Goal: Task Accomplishment & Management: Manage account settings

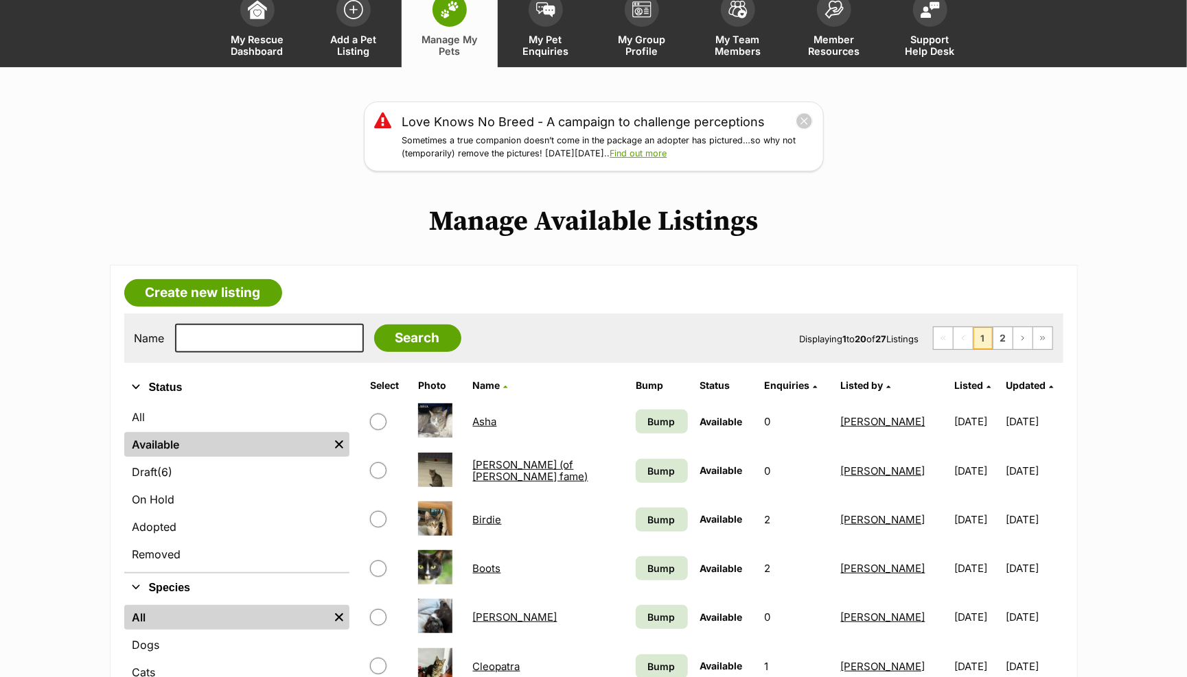
scroll to position [79, 0]
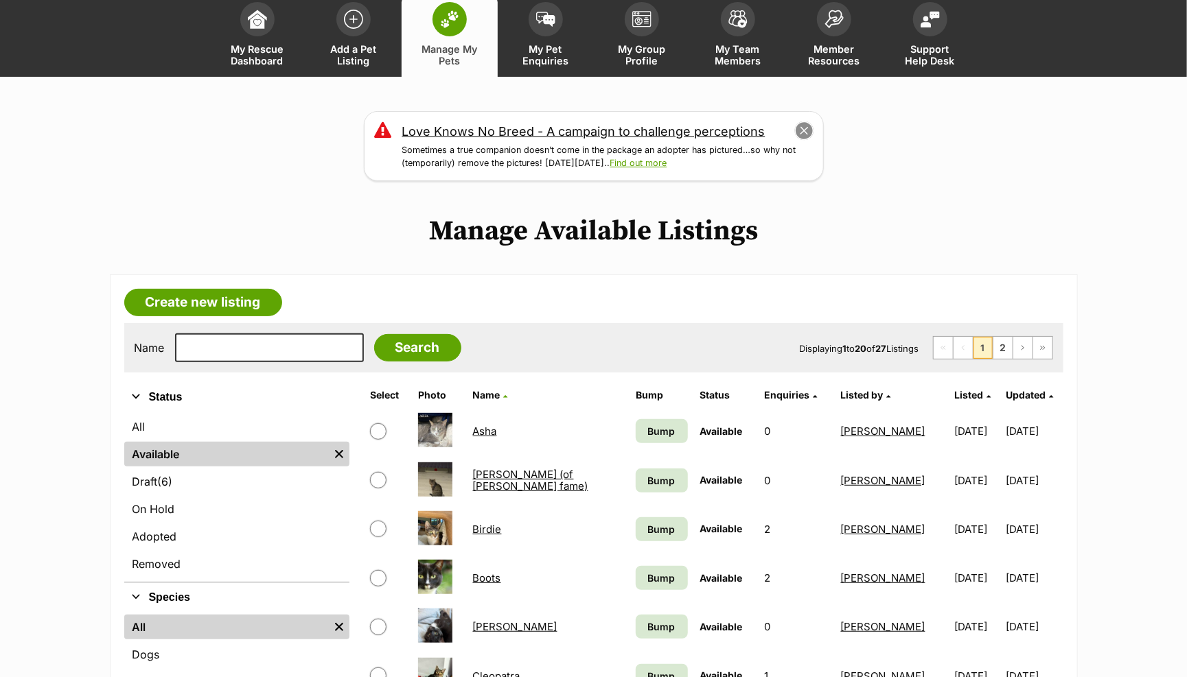
click at [804, 130] on button "close" at bounding box center [803, 130] width 19 height 19
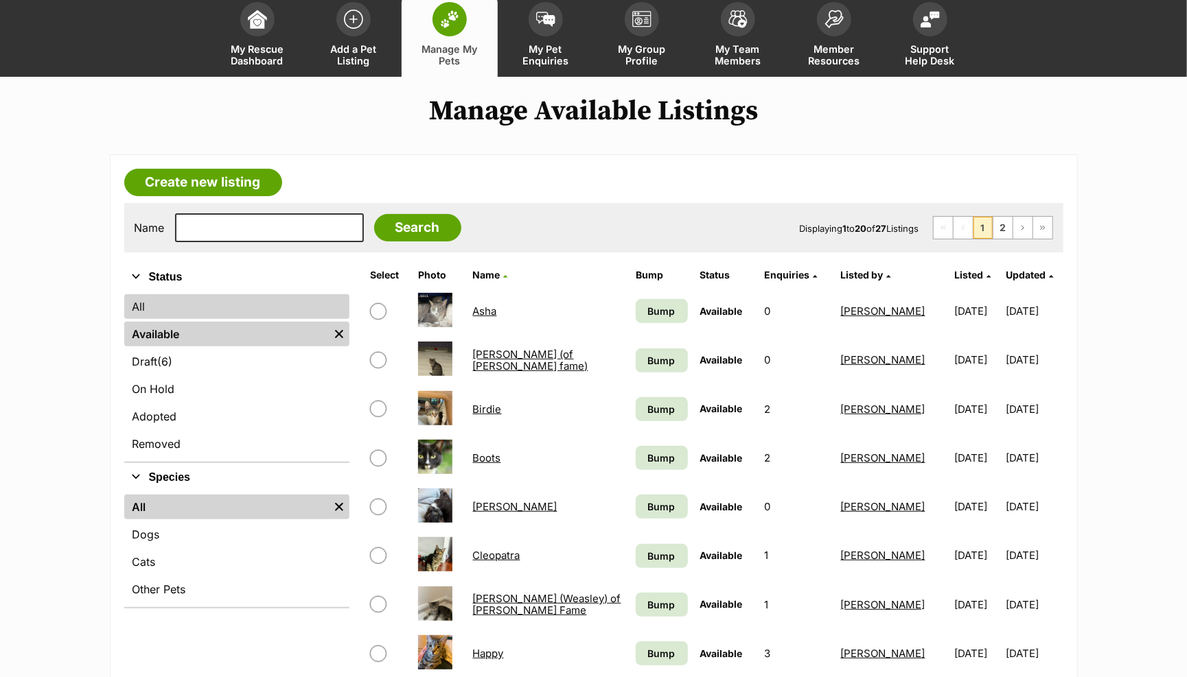
click at [158, 308] on link "All" at bounding box center [236, 306] width 225 height 25
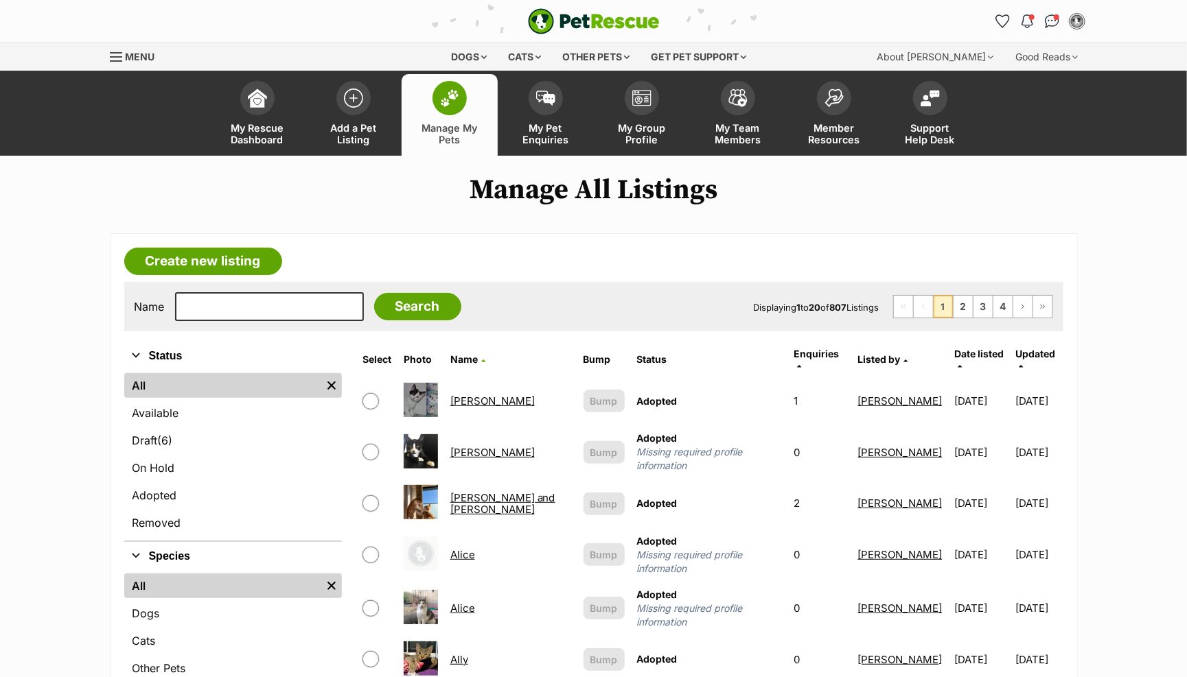
click at [222, 322] on div "Name Search Displaying 1 to 20 of 807 Listings First Page Previous Page 1 2 3 4…" at bounding box center [593, 306] width 939 height 49
click at [235, 303] on input "text" at bounding box center [269, 306] width 189 height 29
type input "sesame"
click at [400, 307] on input "Search" at bounding box center [417, 306] width 87 height 27
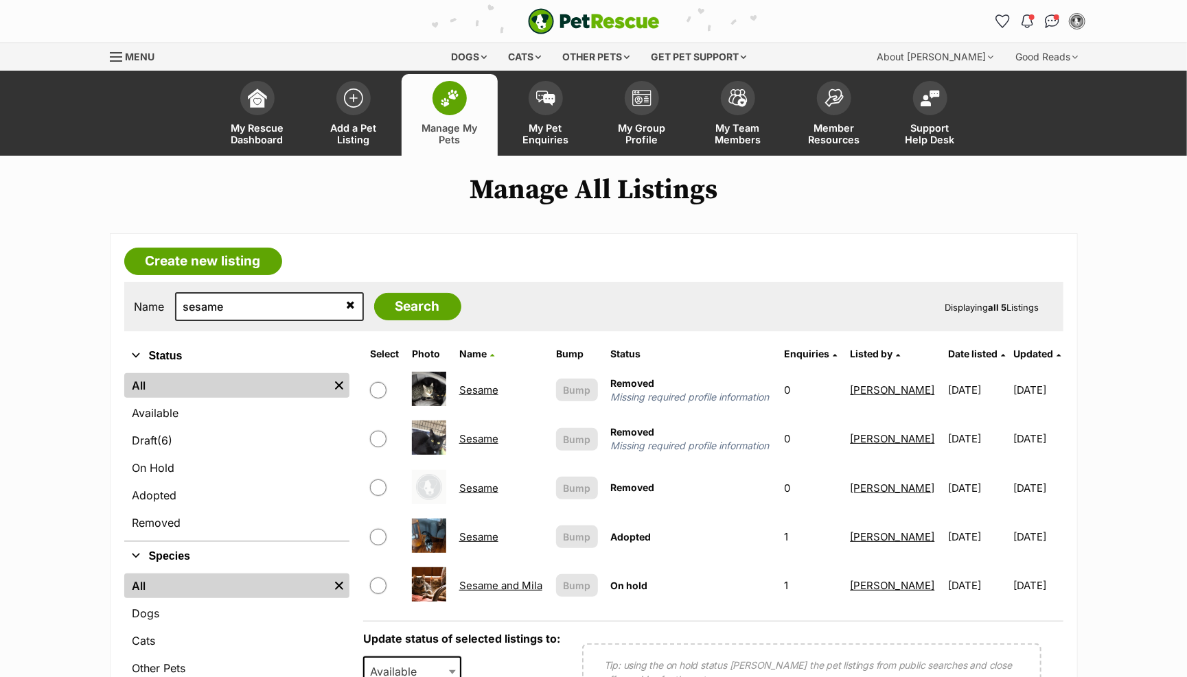
click at [486, 587] on link "Sesame and Mila" at bounding box center [500, 585] width 83 height 13
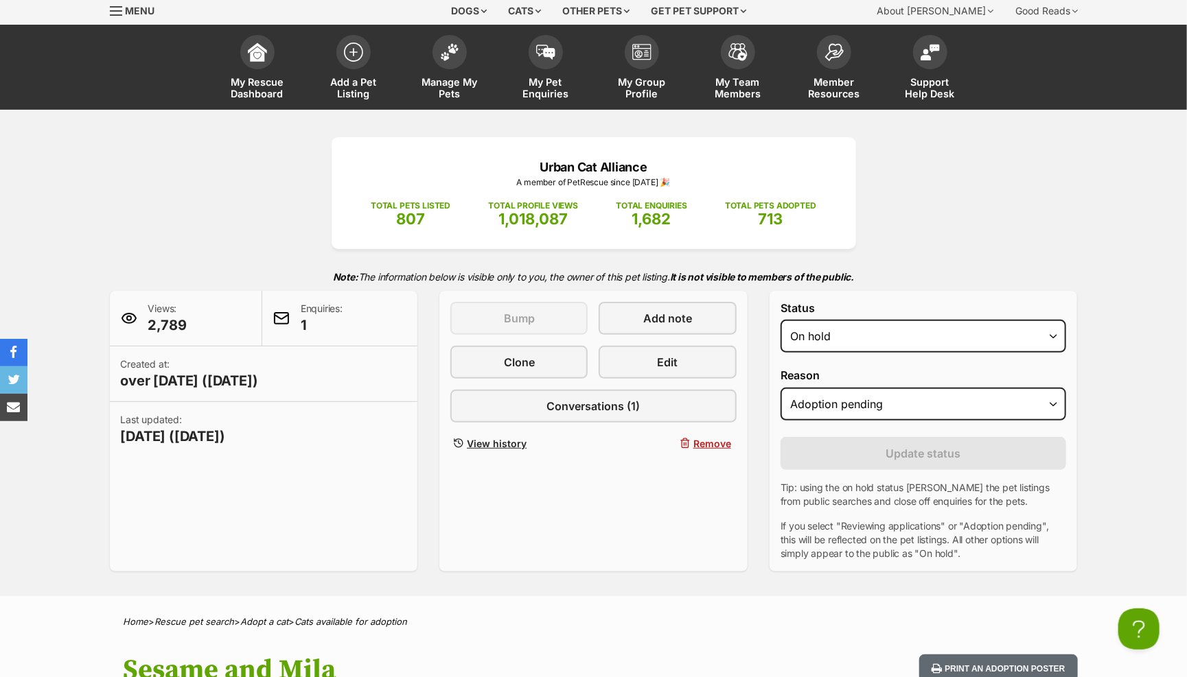
scroll to position [26, 0]
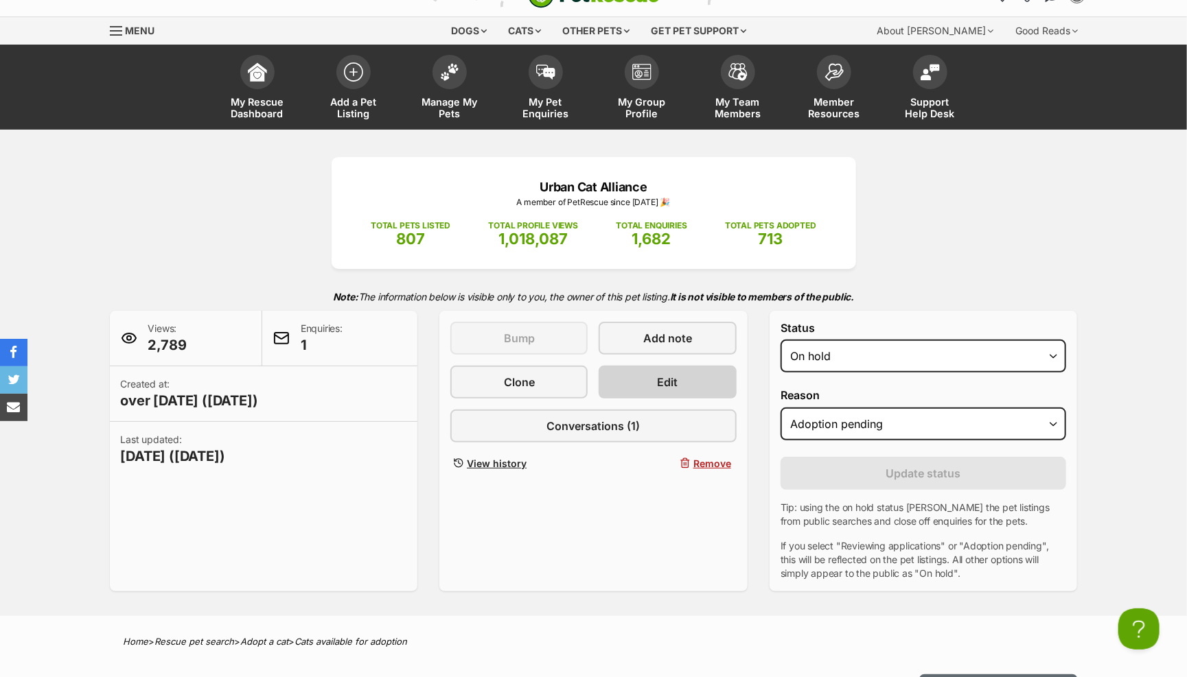
click at [684, 379] on link "Edit" at bounding box center [667, 382] width 137 height 33
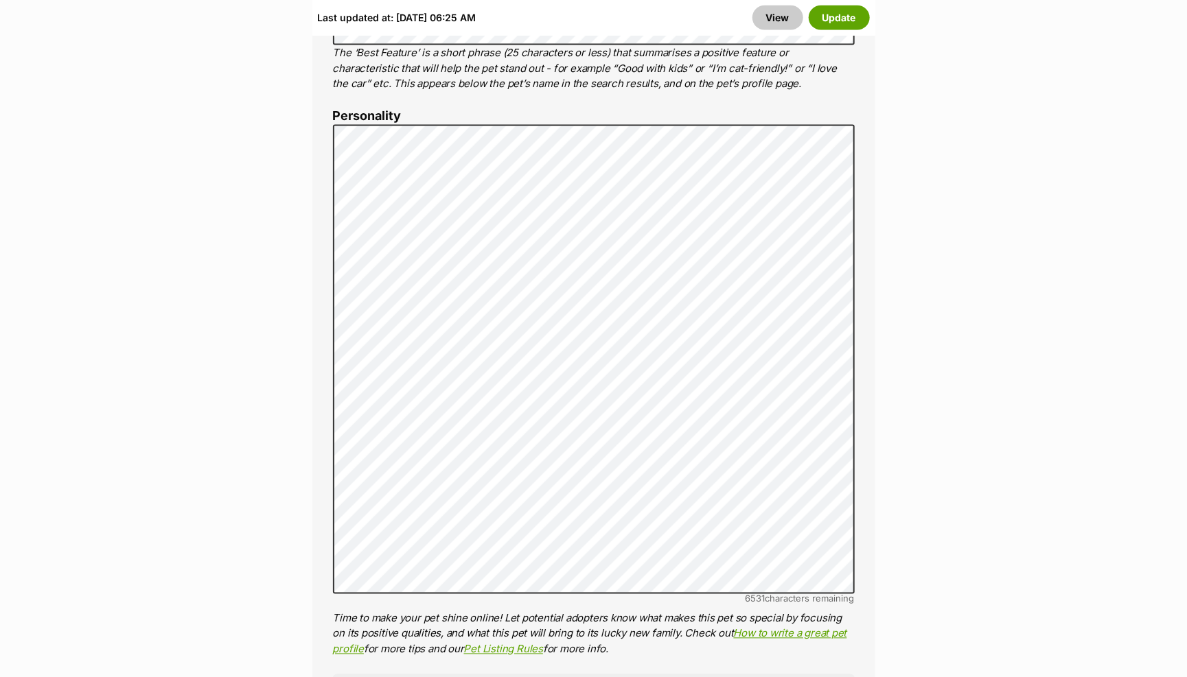
scroll to position [1083, 0]
